Goal: Obtain resource: Download file/media

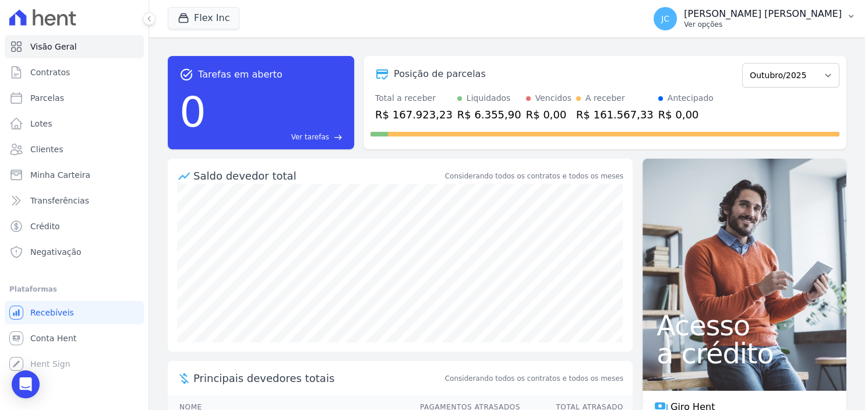
click at [758, 28] on p "Ver opções" at bounding box center [763, 24] width 158 height 9
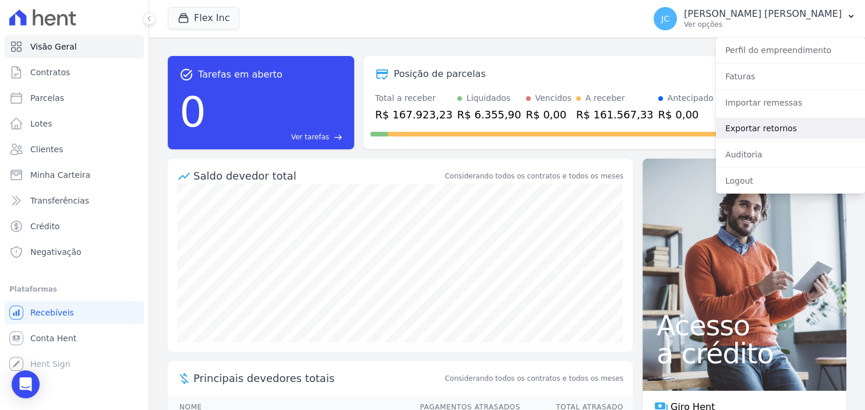
click at [767, 126] on link "Exportar retornos" at bounding box center [790, 128] width 149 height 21
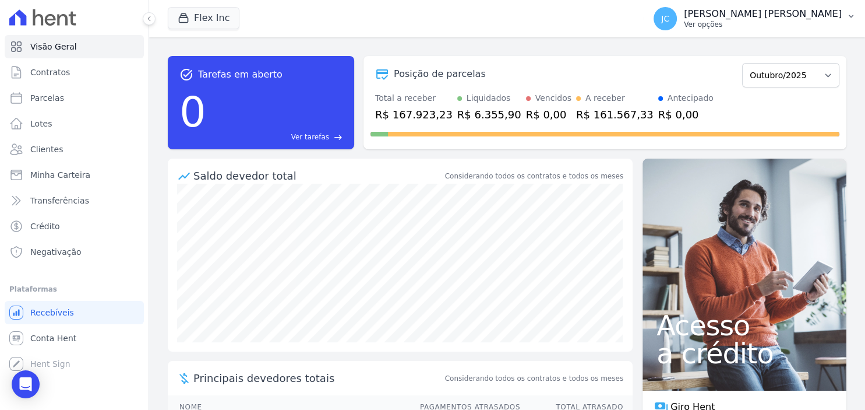
click at [778, 20] on p "Ver opções" at bounding box center [763, 24] width 158 height 9
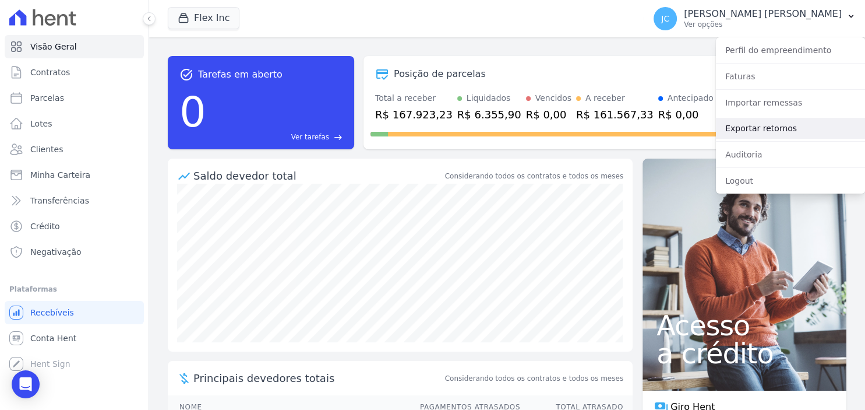
click at [761, 130] on link "Exportar retornos" at bounding box center [790, 128] width 149 height 21
